Goal: Information Seeking & Learning: Learn about a topic

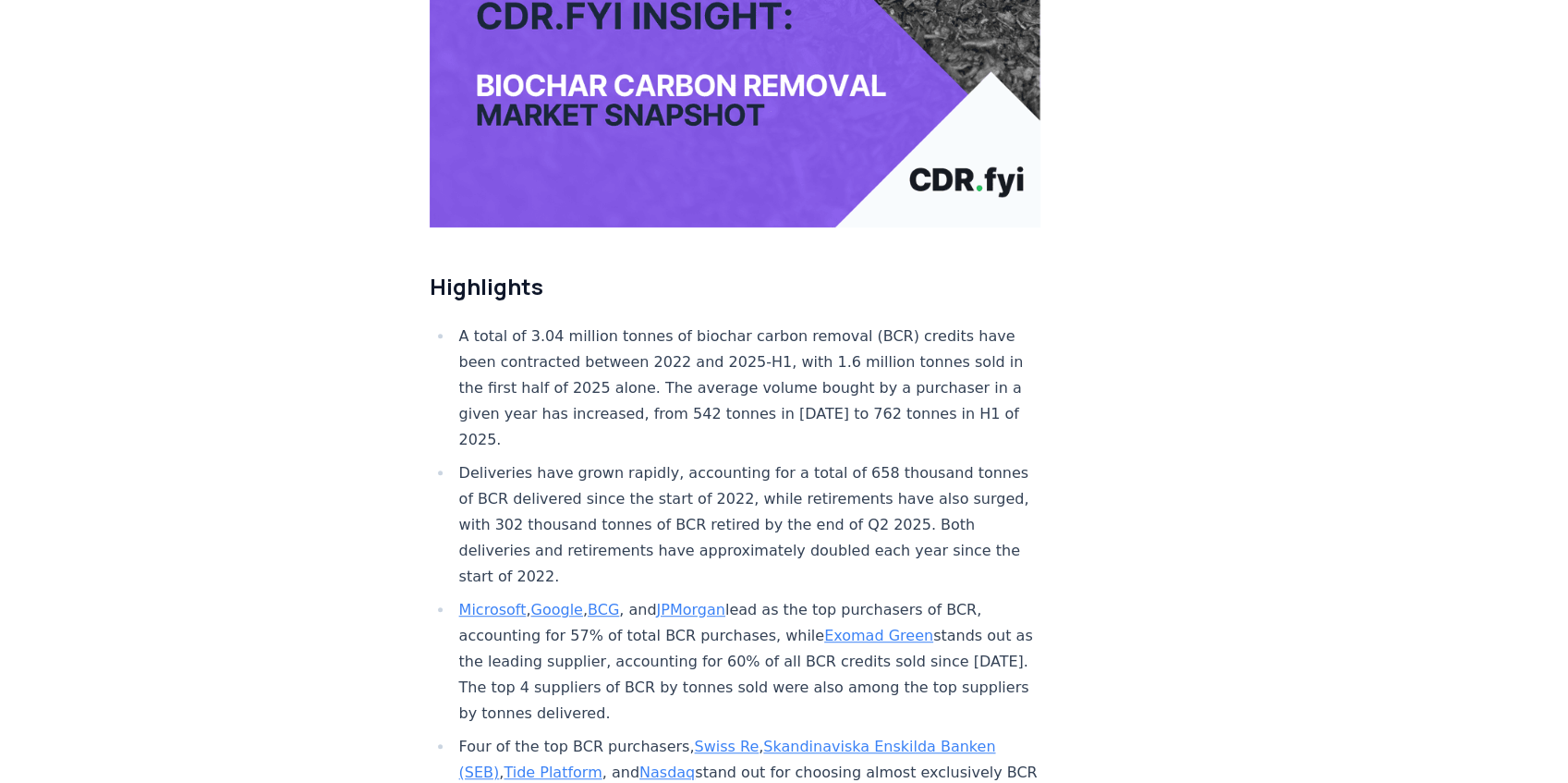
scroll to position [554, 0]
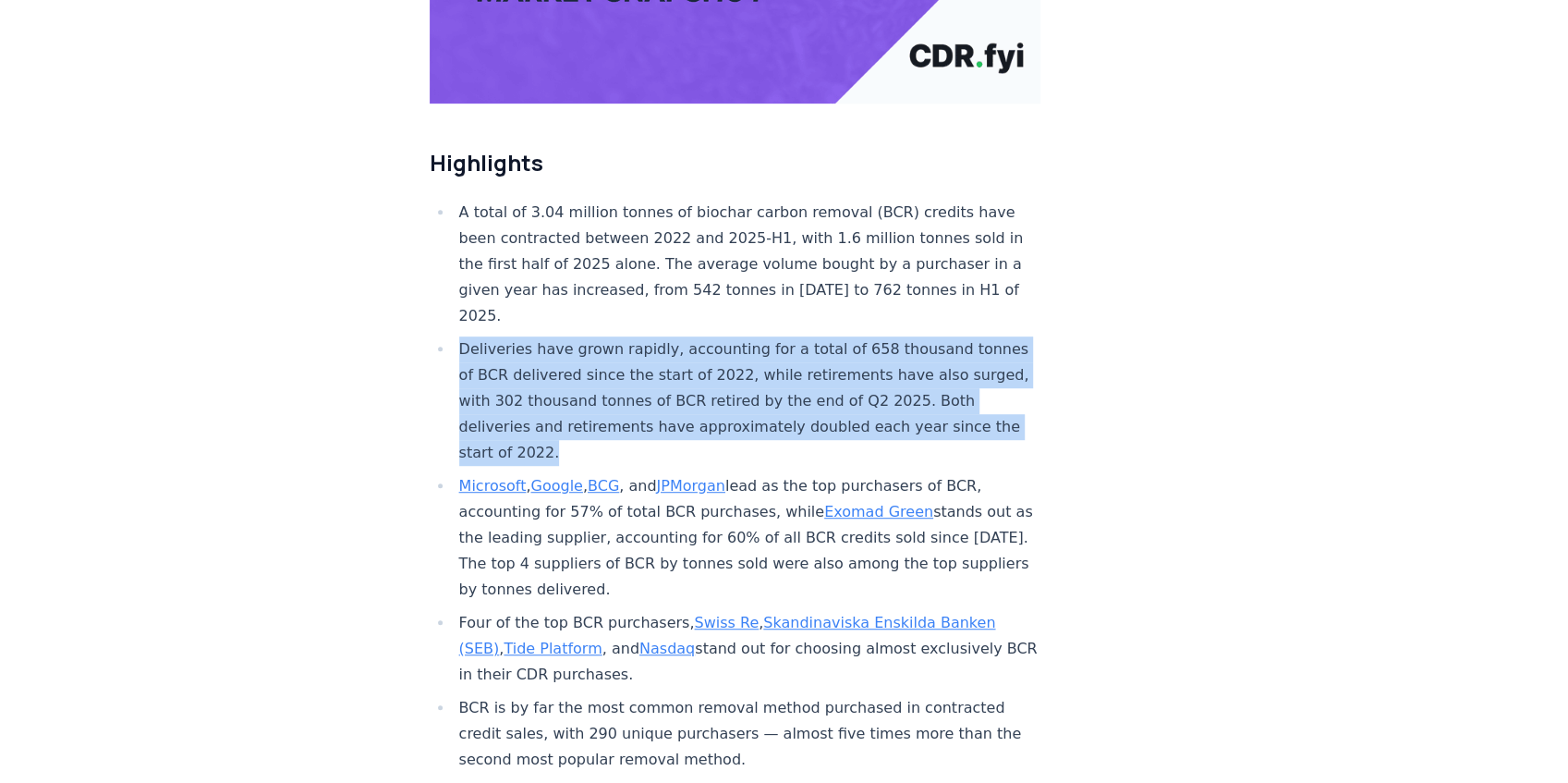
drag, startPoint x: 459, startPoint y: 287, endPoint x: 616, endPoint y: 389, distance: 187.2
click at [616, 389] on li "Deliveries have grown rapidly, accounting for a total of 658 thousand tonnes of…" at bounding box center [747, 401] width 588 height 129
copy li "Deliveries have grown rapidly, accounting for a total of 658 thousand tonnes of…"
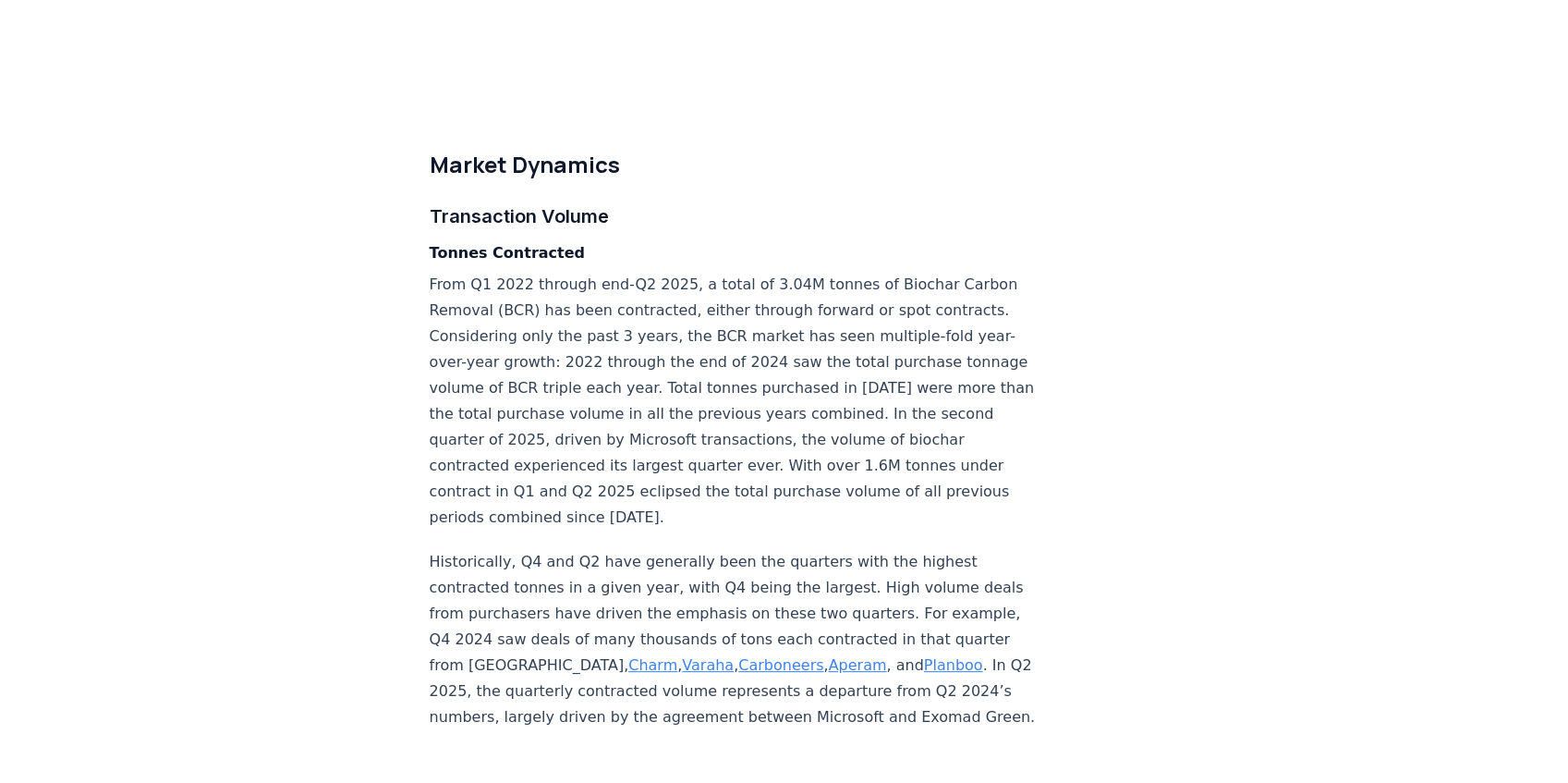
scroll to position [4681, 0]
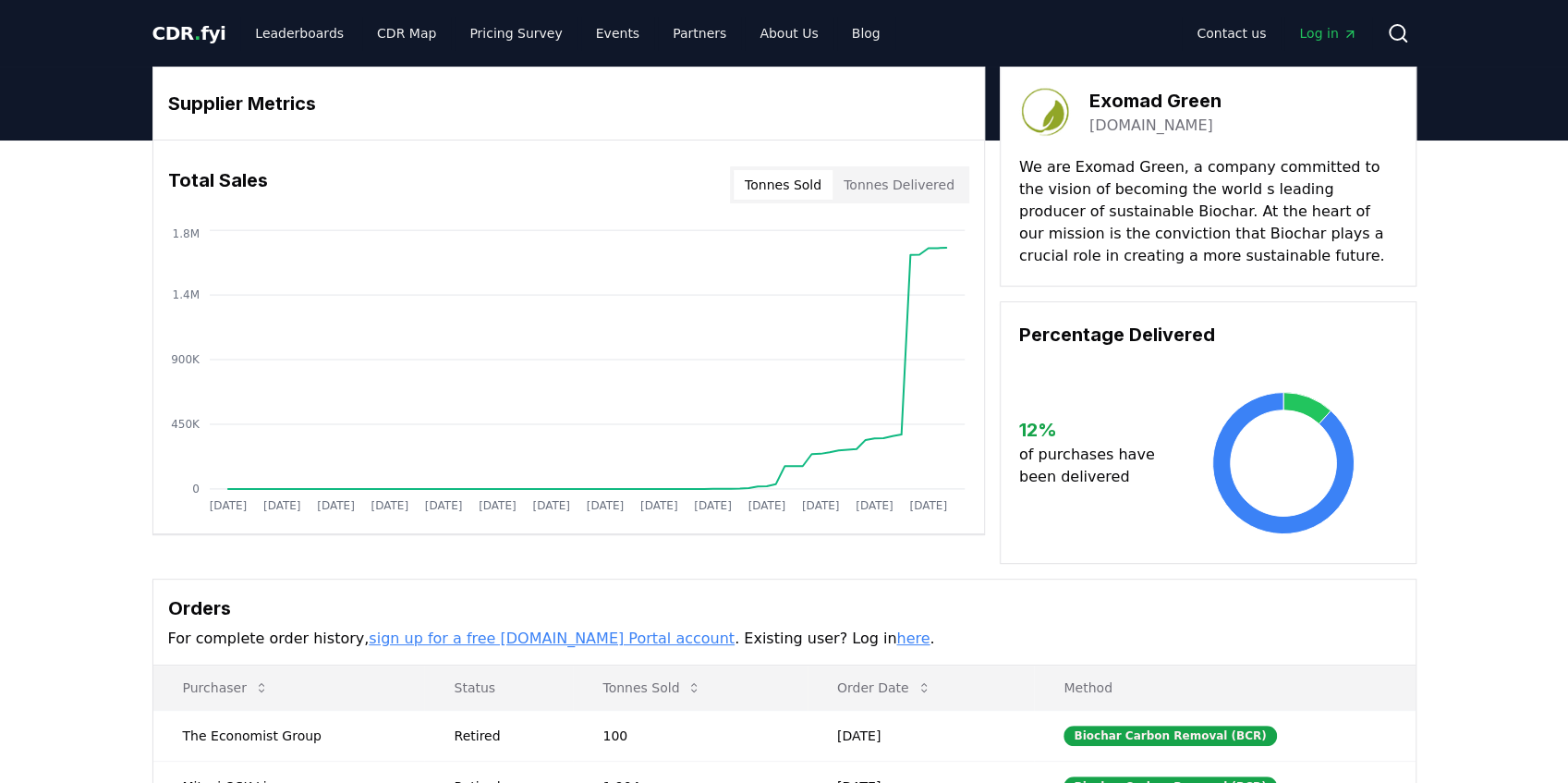
click at [1154, 126] on link "[DOMAIN_NAME]" at bounding box center [1151, 125] width 124 height 22
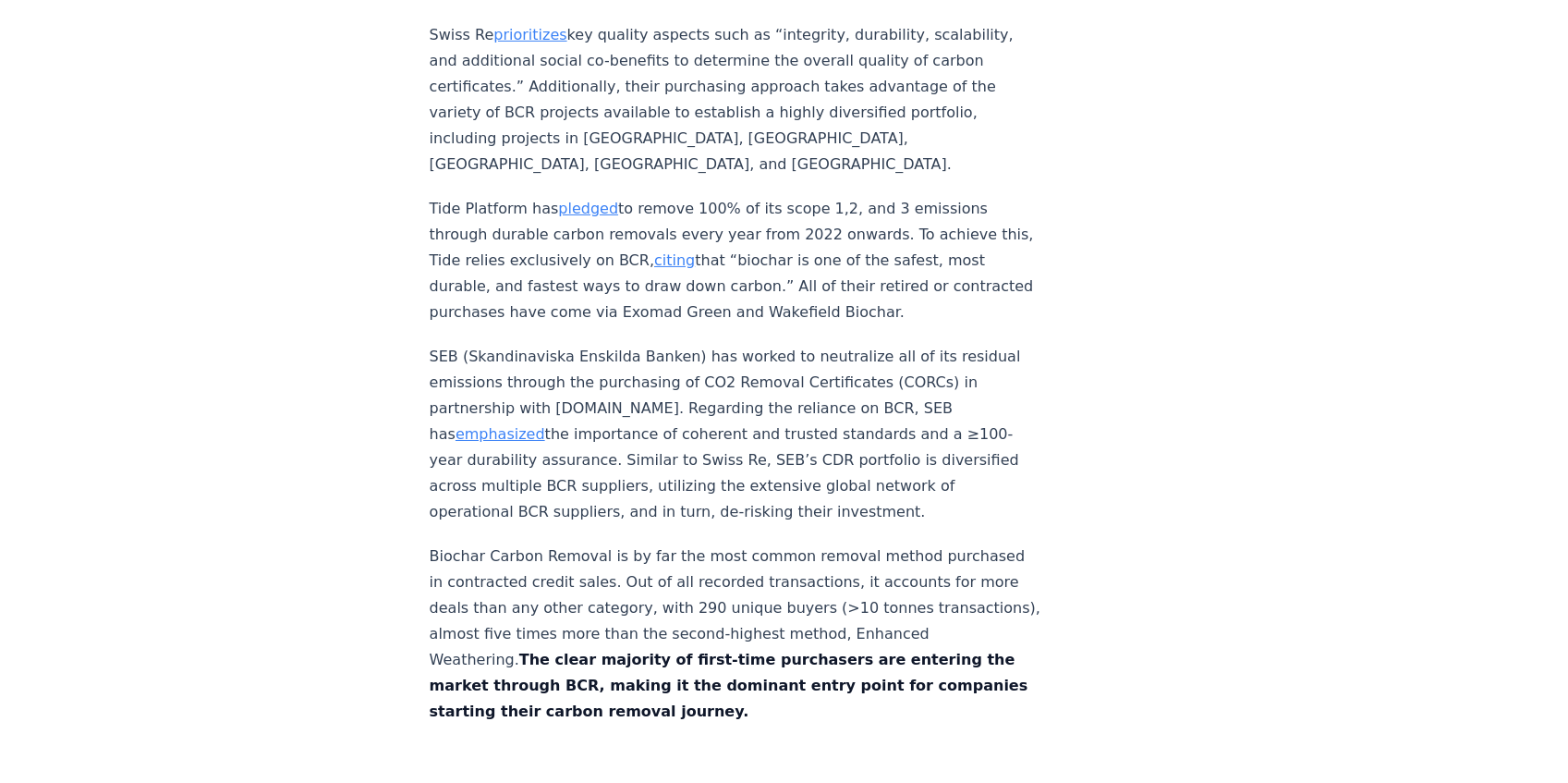
scroll to position [8842, 0]
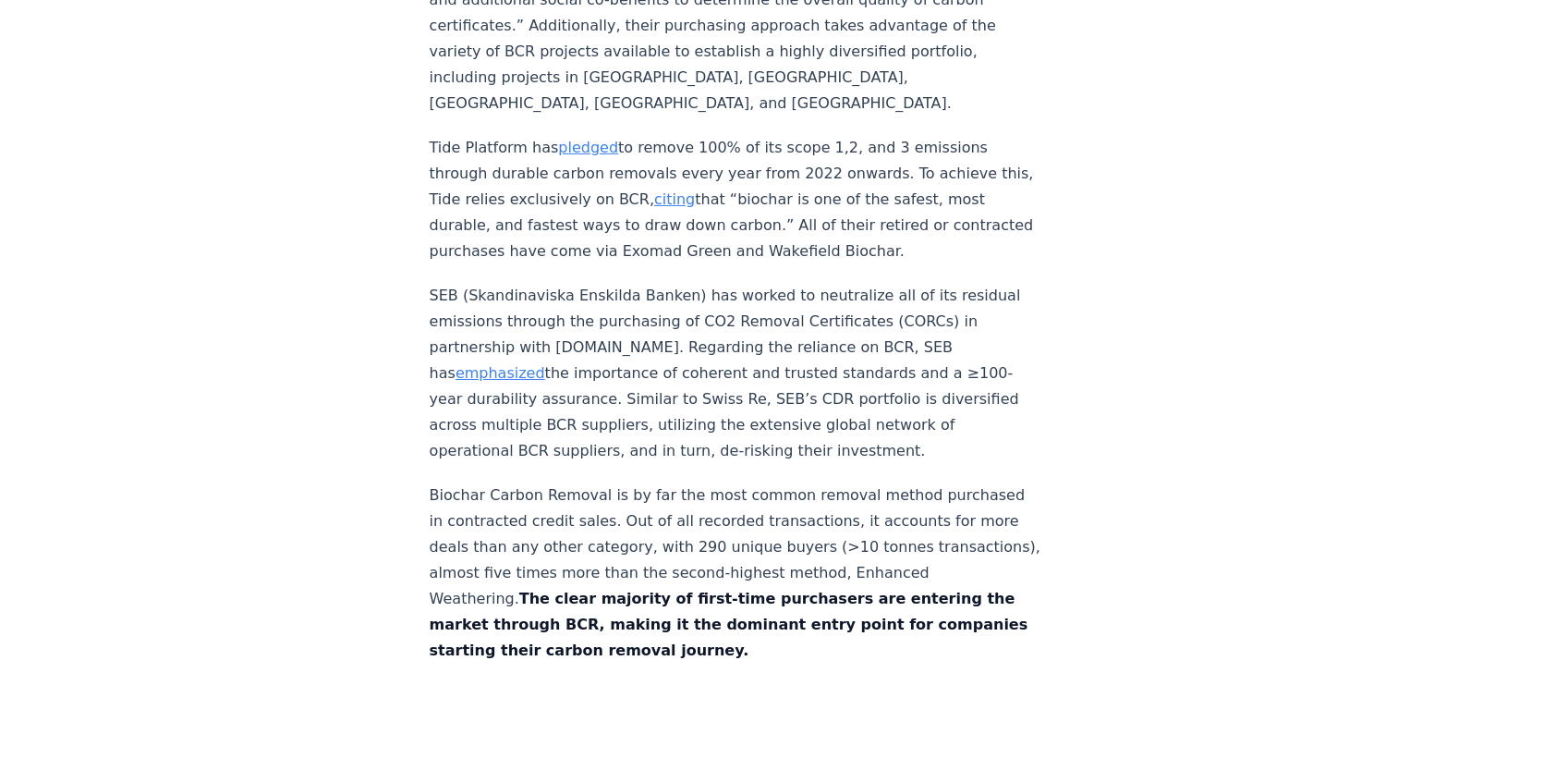
click at [522, 419] on p "SEB (Skandinaviska Enskilda Banken) has worked to neutralize all of its residua…" at bounding box center [736, 373] width 612 height 181
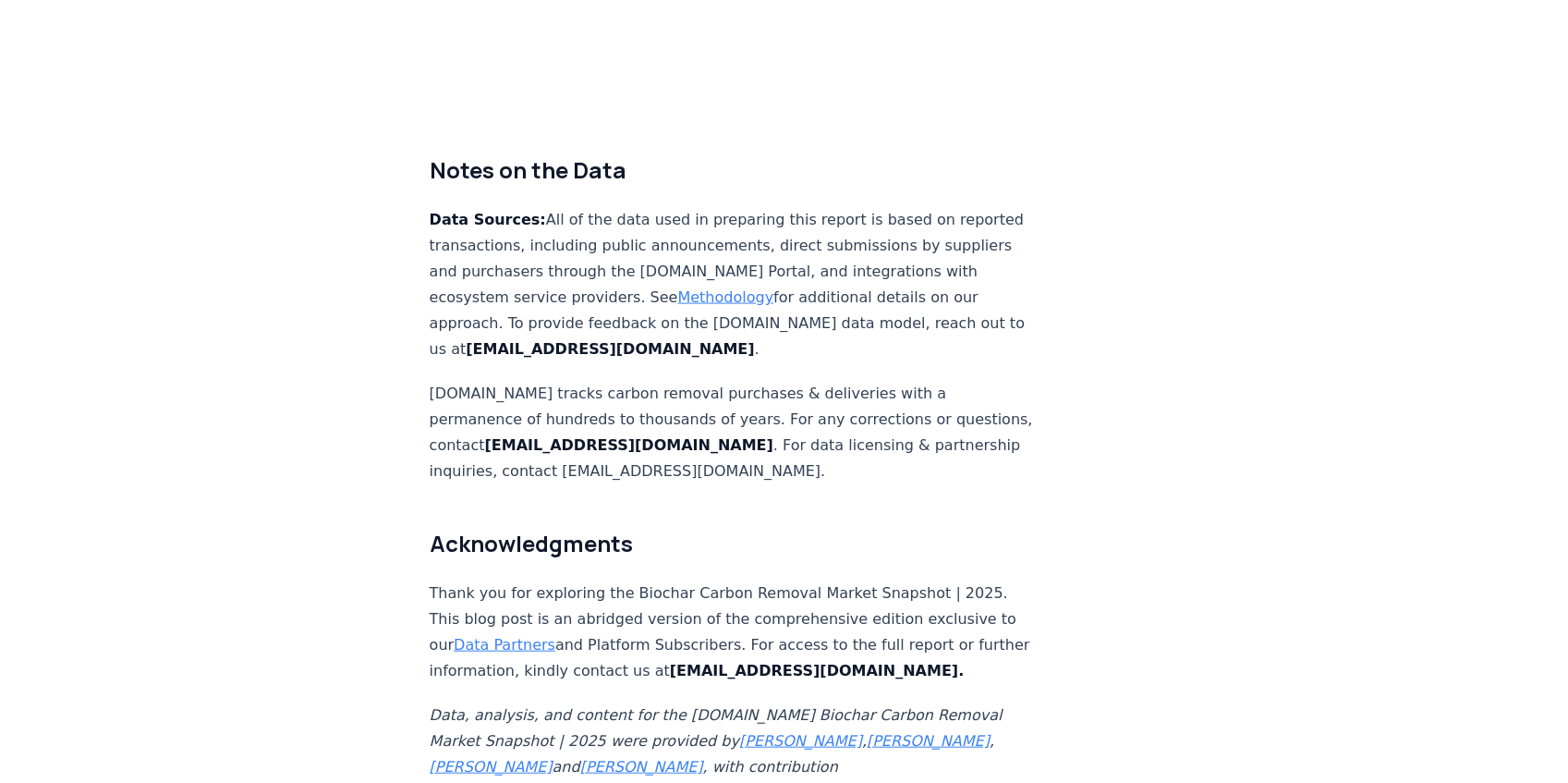
scroll to position [11860, 0]
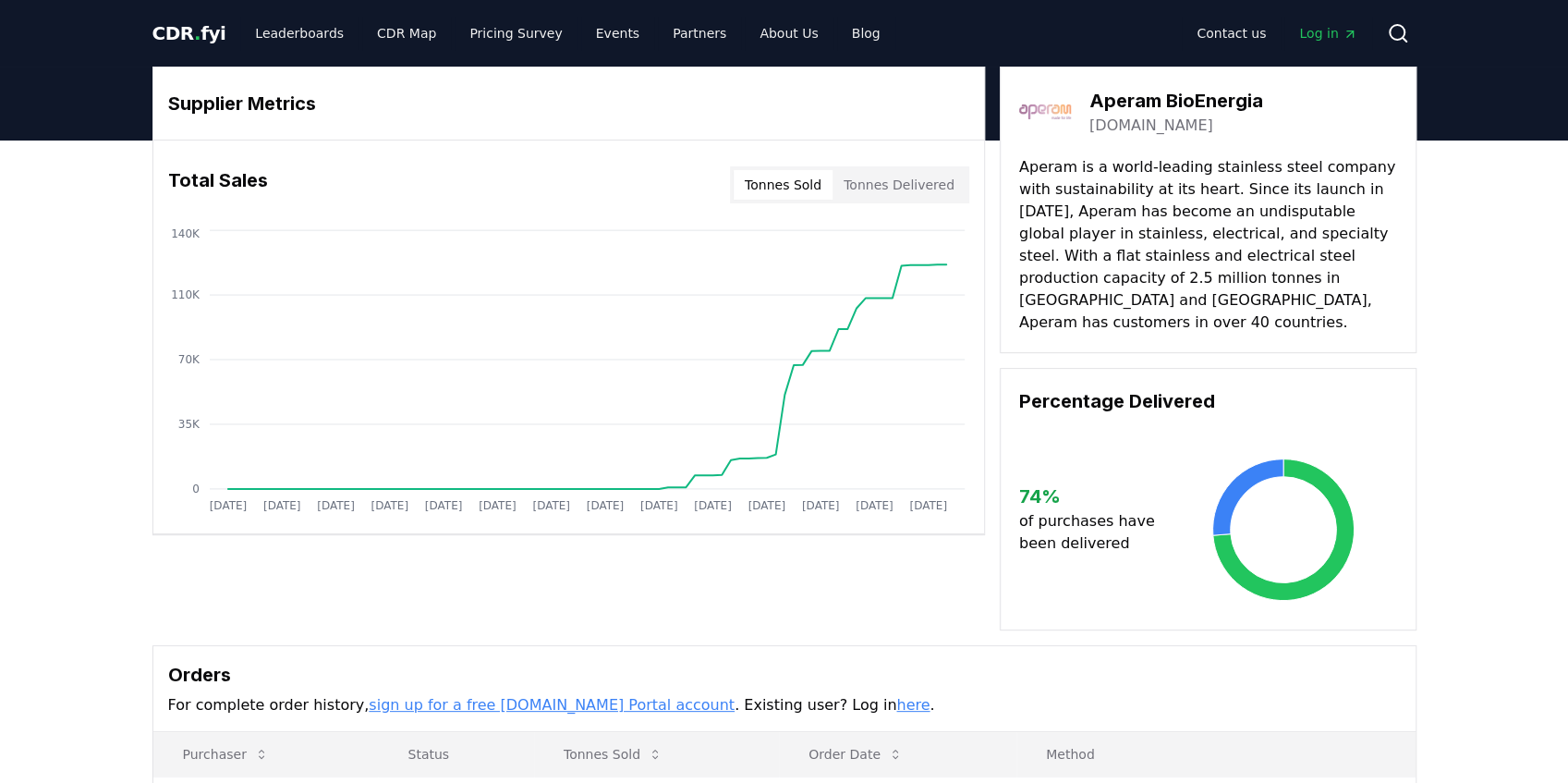
click at [1137, 126] on link "[DOMAIN_NAME]" at bounding box center [1151, 125] width 124 height 22
